Goal: Find specific page/section

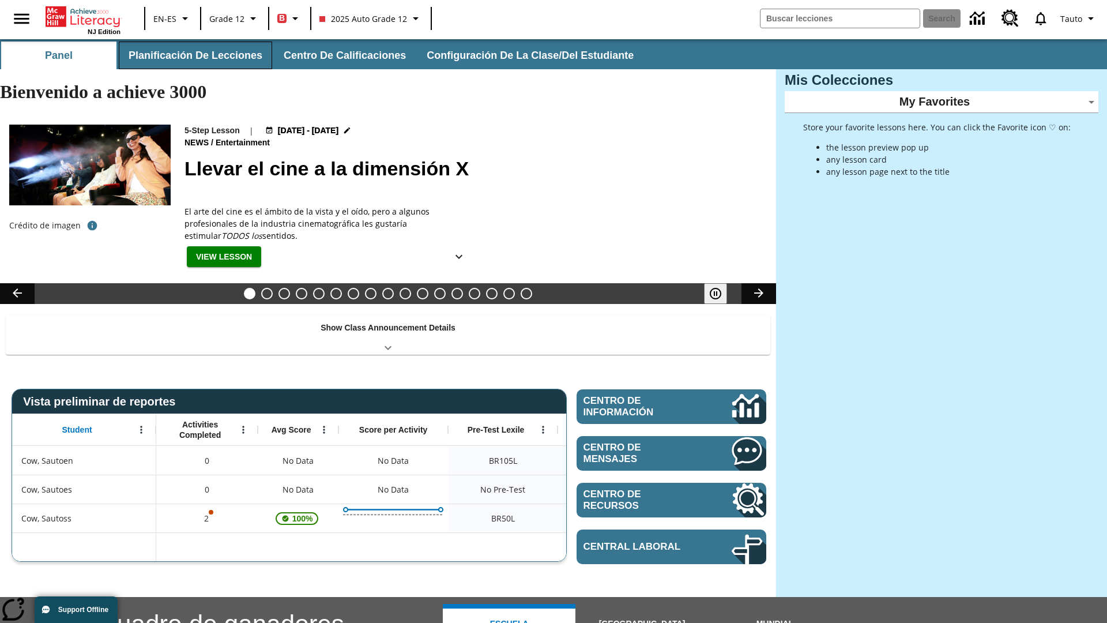
click at [193, 55] on button "Planificación de lecciones" at bounding box center [195, 56] width 153 height 28
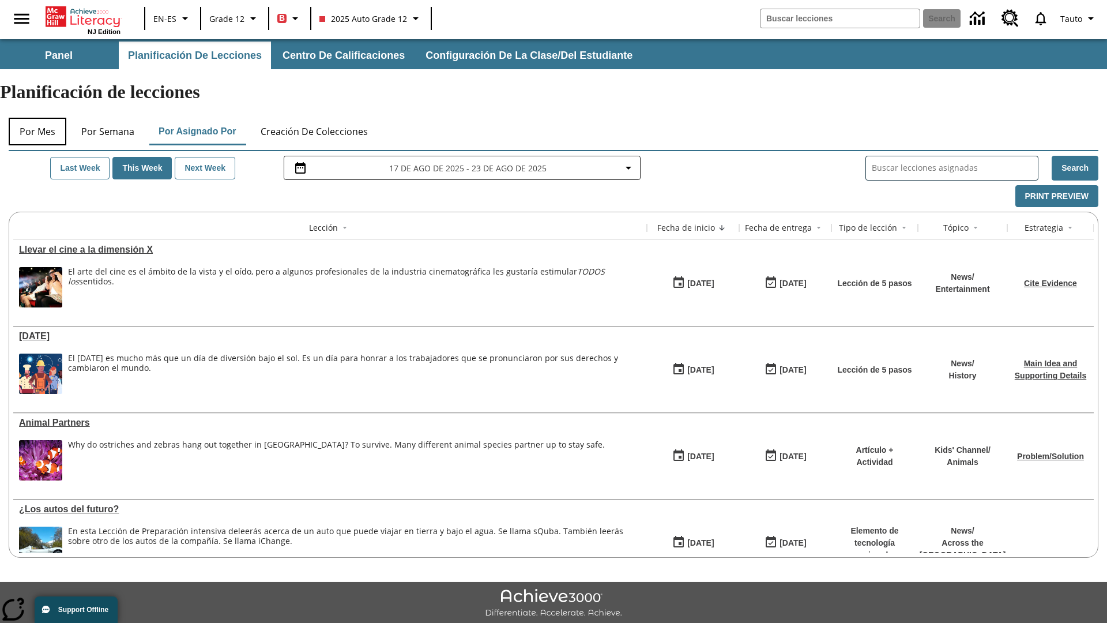
click at [37, 118] on button "Por mes" at bounding box center [38, 132] width 58 height 28
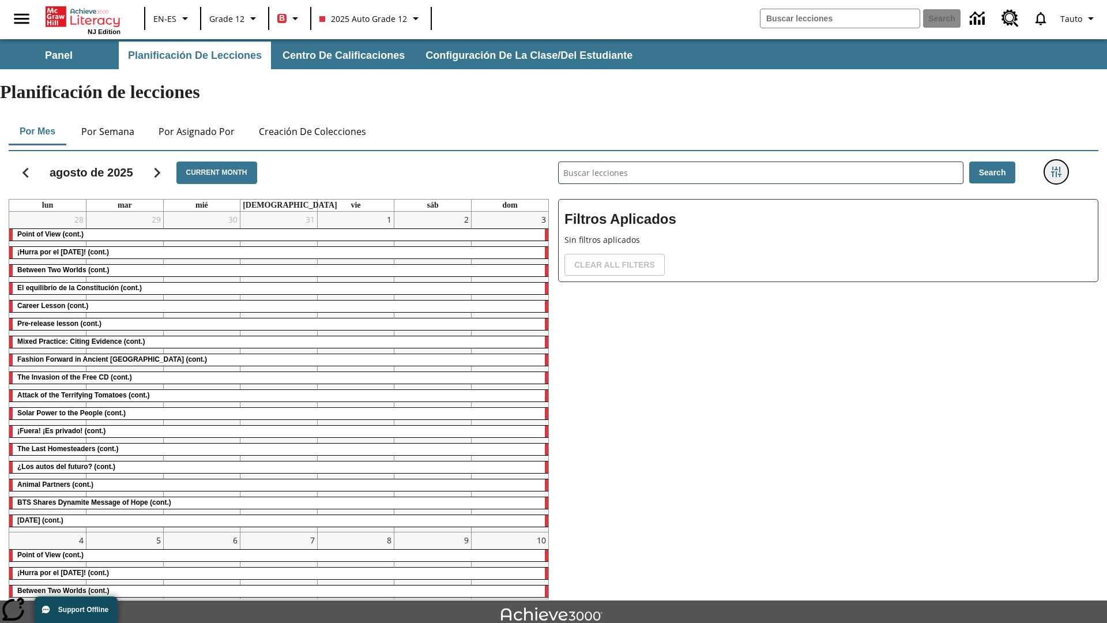
click at [1056, 167] on icon "Menú lateral de filtros" at bounding box center [1056, 172] width 10 height 10
